Goal: Task Accomplishment & Management: Manage account settings

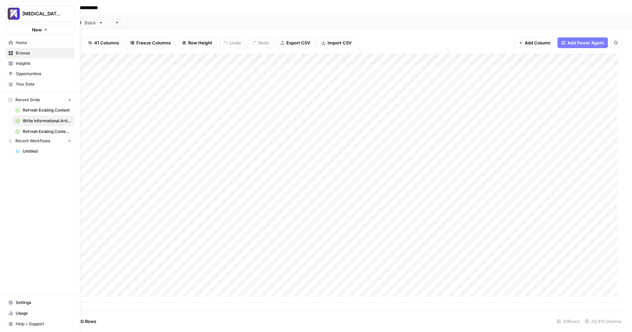
click at [10, 317] on link "Usage" at bounding box center [39, 313] width 69 height 11
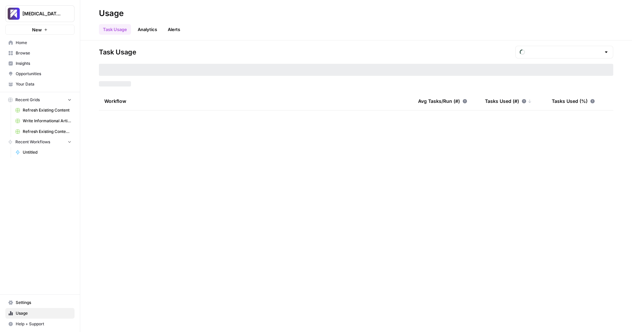
type input "September Included Tasks"
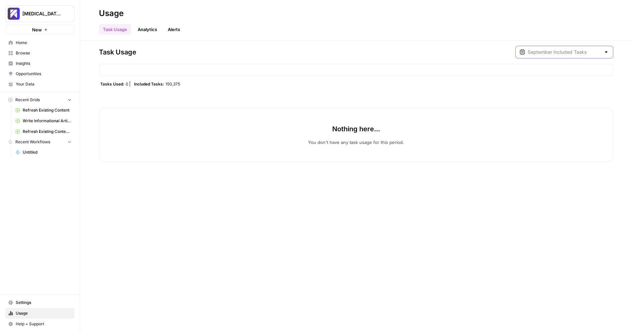
click at [587, 52] on input "text" at bounding box center [564, 52] width 73 height 7
type input "September Included Tasks"
click at [454, 48] on div "Task Usage September Included Tasks" at bounding box center [356, 52] width 515 height 13
click at [23, 304] on span "Settings" at bounding box center [44, 303] width 56 height 6
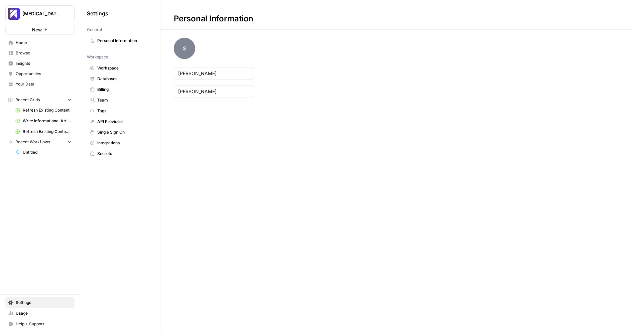
click at [116, 85] on link "Billing" at bounding box center [120, 89] width 67 height 11
